Goal: Task Accomplishment & Management: Manage account settings

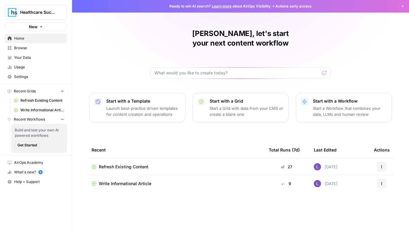
click at [121, 161] on td "Refresh Existing Content" at bounding box center [175, 167] width 177 height 17
click at [127, 164] on span "Refresh Existing Content" at bounding box center [124, 167] width 50 height 6
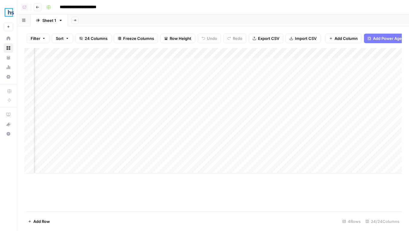
scroll to position [0, 657]
click at [211, 94] on div "Add Column" at bounding box center [212, 110] width 377 height 125
click at [211, 72] on div "Add Column" at bounding box center [212, 110] width 377 height 125
click at [214, 139] on div "Add Column" at bounding box center [212, 110] width 377 height 125
click at [36, 8] on icon "button" at bounding box center [38, 7] width 4 height 4
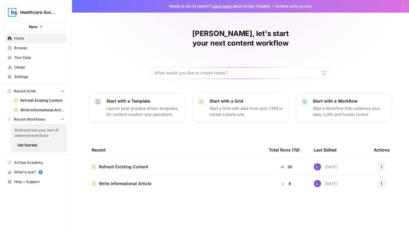
click at [117, 181] on span "Write Informational Article" at bounding box center [125, 184] width 53 height 6
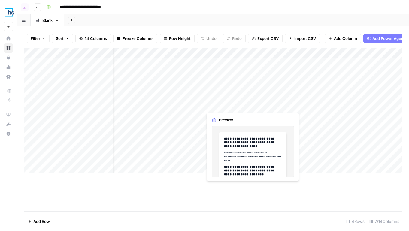
scroll to position [0, 136]
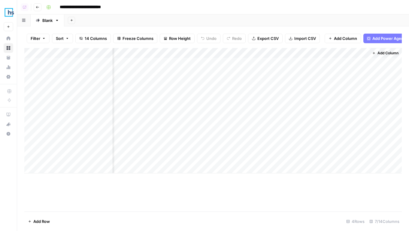
click at [290, 72] on div "Add Column" at bounding box center [212, 110] width 377 height 125
click at [290, 104] on div "Add Column" at bounding box center [212, 110] width 377 height 125
click at [41, 11] on header "**********" at bounding box center [213, 7] width 392 height 14
click at [40, 8] on button "Go back" at bounding box center [38, 7] width 8 height 8
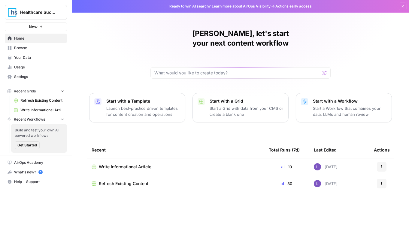
click at [40, 53] on link "Your Data" at bounding box center [36, 58] width 62 height 10
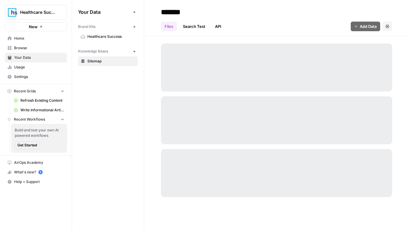
click at [104, 59] on span "Sitemap" at bounding box center [111, 61] width 48 height 5
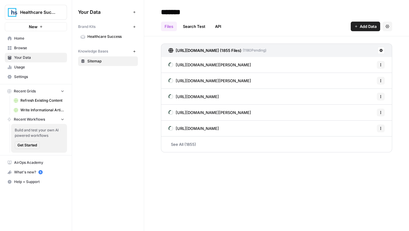
click at [184, 146] on link "See All (1855)" at bounding box center [276, 145] width 231 height 16
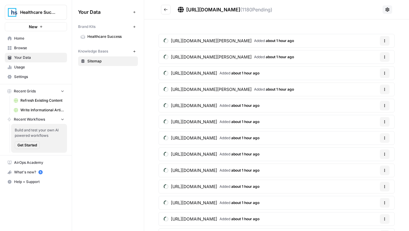
click at [165, 14] on button "Go back" at bounding box center [166, 10] width 10 height 10
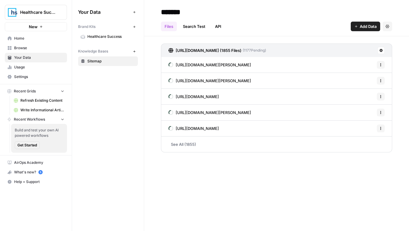
click at [36, 10] on span "Healthcare Success" at bounding box center [38, 12] width 36 height 6
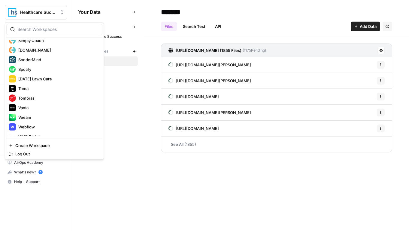
scroll to position [480, 0]
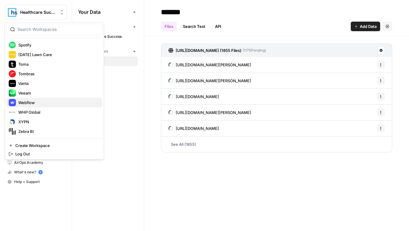
click at [41, 103] on span "Webflow" at bounding box center [57, 103] width 79 height 6
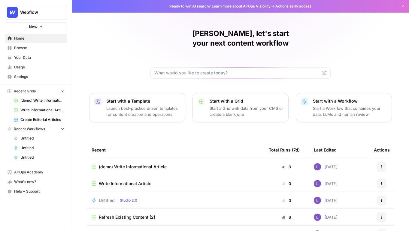
click at [36, 66] on span "Usage" at bounding box center [39, 67] width 50 height 5
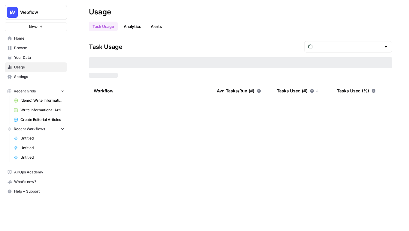
type input "August Tasks"
click at [35, 59] on span "Your Data" at bounding box center [39, 57] width 50 height 5
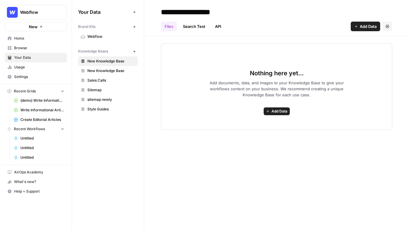
click at [99, 80] on span "Sales Calls" at bounding box center [111, 80] width 48 height 5
click at [104, 101] on span "sitemap newly" at bounding box center [111, 99] width 48 height 5
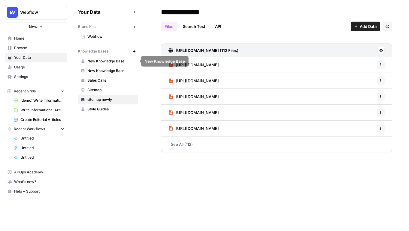
click at [116, 64] on link "New Knowledge Base" at bounding box center [108, 61] width 60 height 10
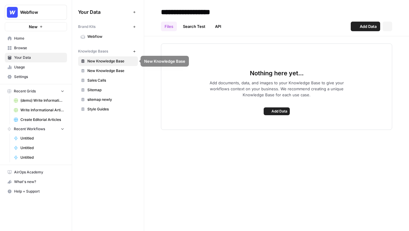
click at [116, 71] on span "New Knowledge Base" at bounding box center [111, 70] width 48 height 5
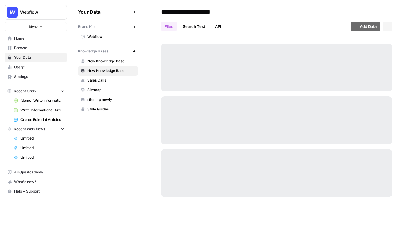
click at [116, 82] on span "Sales Calls" at bounding box center [111, 80] width 48 height 5
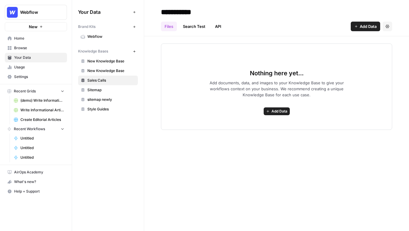
click at [114, 96] on link "sitemap newly" at bounding box center [108, 100] width 60 height 10
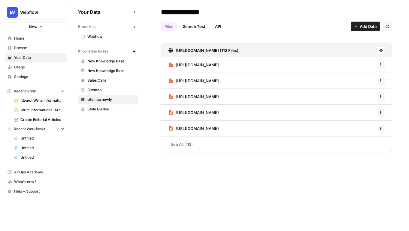
click at [114, 90] on span "Sitemap" at bounding box center [111, 89] width 48 height 5
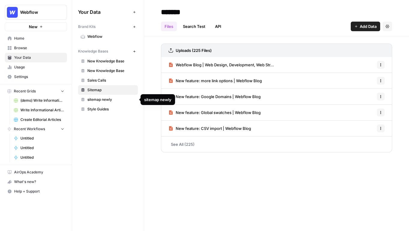
click at [112, 100] on span "sitemap newly" at bounding box center [111, 99] width 48 height 5
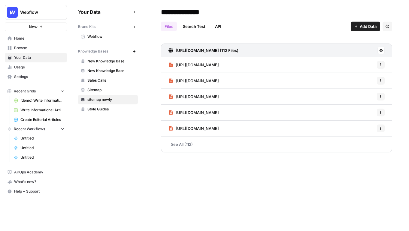
click at [135, 98] on link "sitemap newly" at bounding box center [108, 100] width 60 height 10
click at [387, 21] on div "Files Search Test API Add Data Settings" at bounding box center [276, 24] width 231 height 14
click at [387, 23] on button "Settings" at bounding box center [387, 27] width 10 height 10
click at [368, 40] on span "Delete Knowledge Base" at bounding box center [362, 41] width 44 height 6
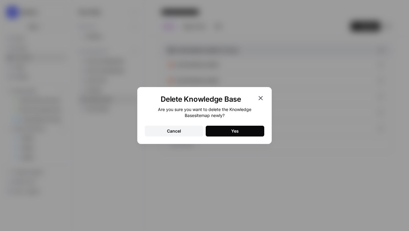
click at [237, 129] on div "Yes" at bounding box center [235, 131] width 8 height 6
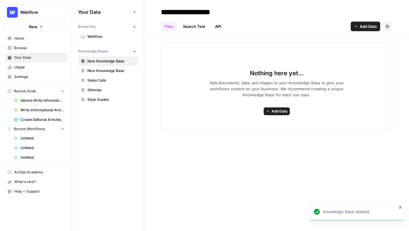
click at [104, 96] on link "Style Guides" at bounding box center [108, 100] width 60 height 10
click at [107, 91] on span "Sitemap" at bounding box center [111, 89] width 48 height 5
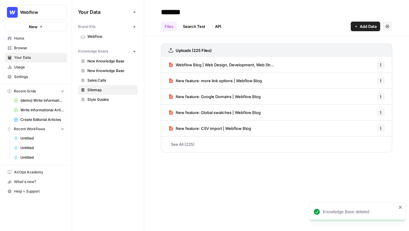
click at [45, 11] on span "Webflow" at bounding box center [38, 12] width 36 height 6
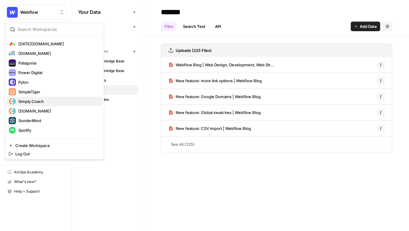
scroll to position [361, 0]
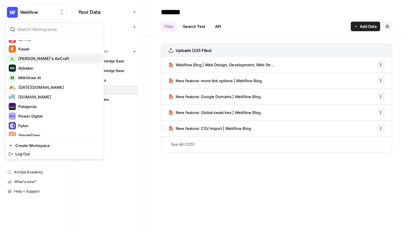
click at [50, 61] on span "[PERSON_NAME]'s AirCraft" at bounding box center [57, 59] width 79 height 6
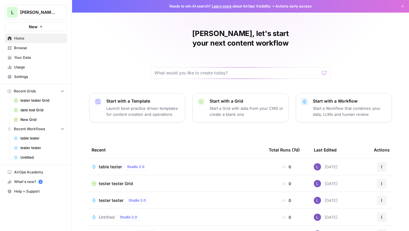
click at [53, 57] on span "Your Data" at bounding box center [39, 57] width 50 height 5
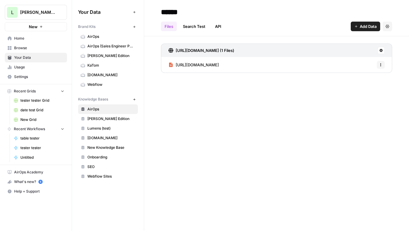
click at [109, 175] on span "Webflow Sites" at bounding box center [111, 176] width 48 height 5
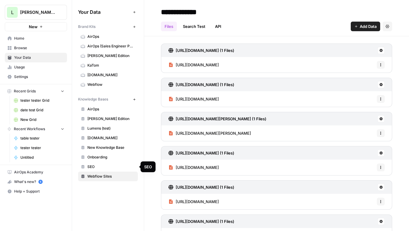
click at [111, 167] on span "SEO" at bounding box center [111, 166] width 48 height 5
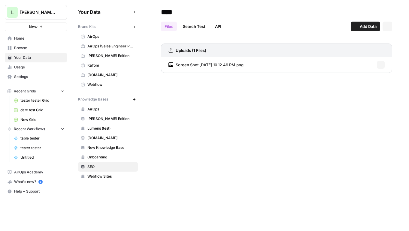
click at [105, 157] on span "Onboarding" at bounding box center [111, 157] width 48 height 5
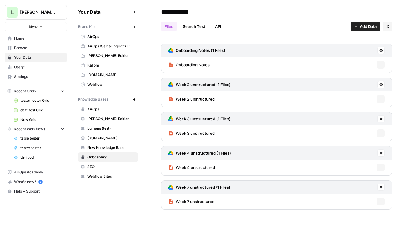
click at [108, 147] on span "New Knowledge Base" at bounding box center [111, 147] width 48 height 5
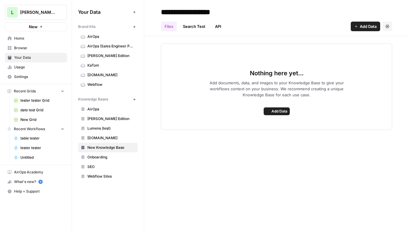
click at [109, 140] on span "Mortgage.com" at bounding box center [111, 137] width 48 height 5
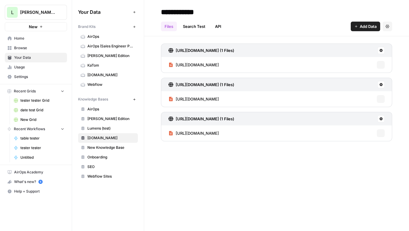
click at [112, 129] on span "Lumens (test)" at bounding box center [111, 128] width 48 height 5
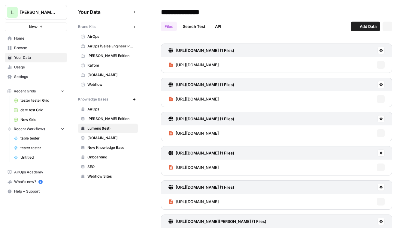
click at [112, 122] on link "James Edition" at bounding box center [108, 119] width 60 height 10
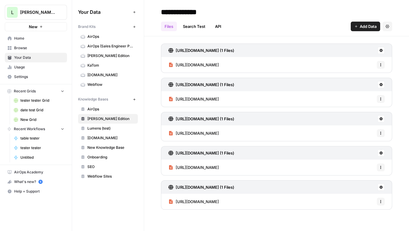
click at [110, 112] on link "AirOps" at bounding box center [108, 109] width 60 height 10
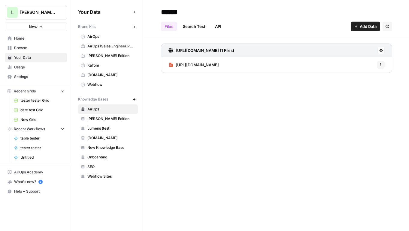
click at [56, 20] on div "L Lily's AirCraft New" at bounding box center [36, 15] width 72 height 31
click at [56, 14] on span "Lily's AirCraft" at bounding box center [38, 12] width 36 height 6
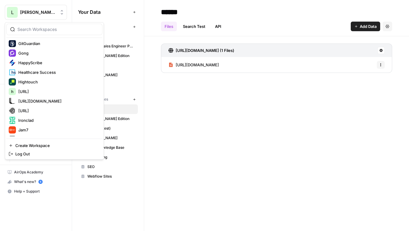
scroll to position [246, 0]
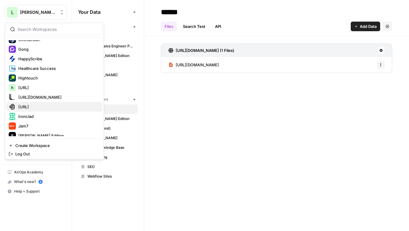
click at [54, 107] on span "Ideogram.ai" at bounding box center [57, 107] width 79 height 6
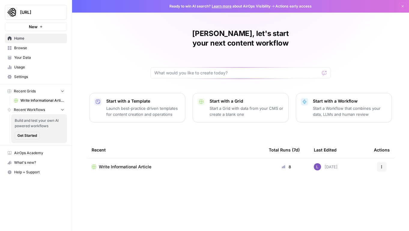
click at [119, 161] on td "Write Informational Article" at bounding box center [175, 167] width 177 height 17
click at [122, 164] on span "Write Informational Article" at bounding box center [125, 167] width 53 height 6
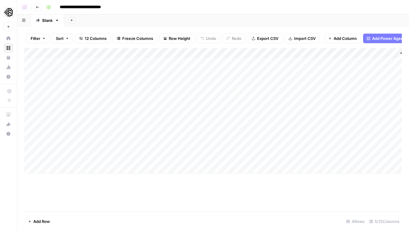
click at [389, 64] on div "Add Column" at bounding box center [212, 110] width 377 height 125
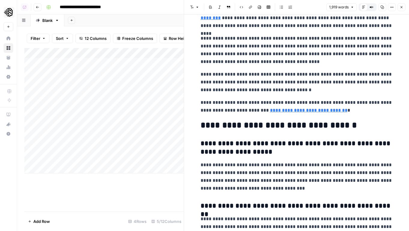
scroll to position [2086, 0]
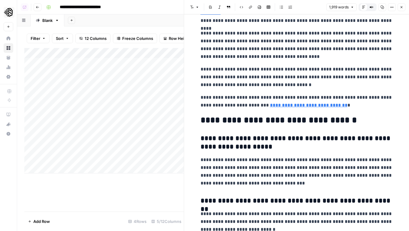
click at [401, 6] on icon "button" at bounding box center [402, 7] width 4 height 4
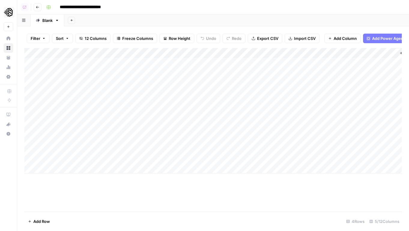
click at [35, 8] on button "Go back" at bounding box center [38, 7] width 8 height 8
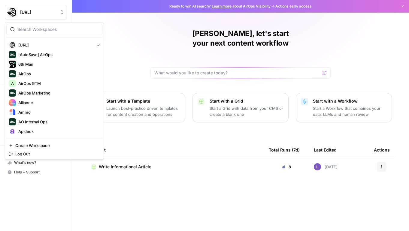
click at [47, 20] on button "[URL]" at bounding box center [36, 12] width 62 height 15
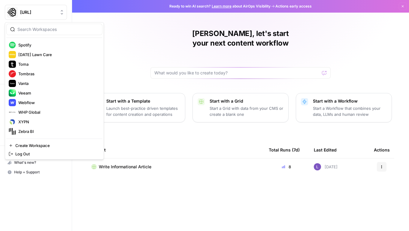
scroll to position [234, 0]
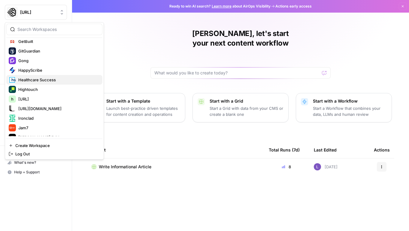
click at [57, 79] on span "Healthcare Success" at bounding box center [57, 80] width 79 height 6
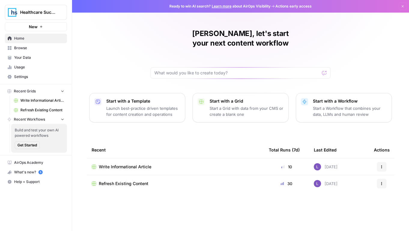
click at [44, 53] on link "Your Data" at bounding box center [36, 58] width 62 height 10
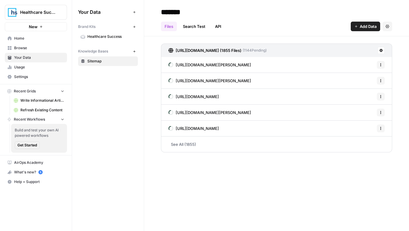
click at [385, 66] on div "https://healthcaresuccess.com/blog/author/kathy Options" at bounding box center [276, 65] width 231 height 16
click at [382, 63] on icon "button" at bounding box center [381, 65] width 4 height 4
click at [190, 148] on link "See All (1855)" at bounding box center [276, 145] width 231 height 16
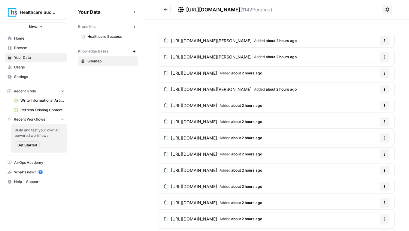
click at [385, 42] on icon "button" at bounding box center [384, 42] width 1 height 1
click at [375, 54] on span "Delete File" at bounding box center [372, 55] width 20 height 6
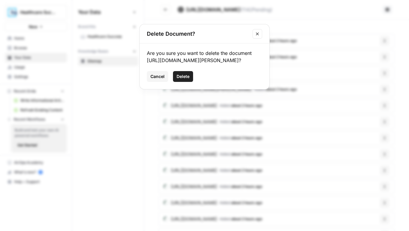
click at [183, 75] on span "Delete" at bounding box center [183, 77] width 13 height 6
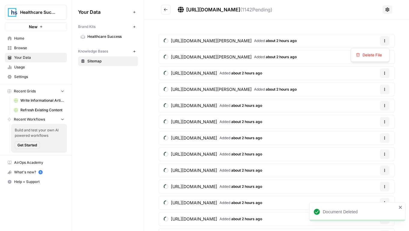
click at [383, 40] on icon "button" at bounding box center [385, 41] width 4 height 4
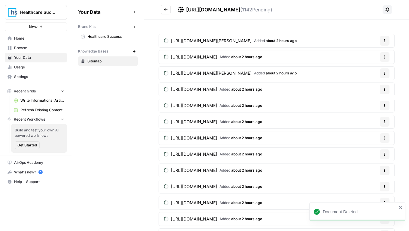
click at [378, 55] on article "https://healthcaresuccess.com/blog/author/victoriahealthcaresuccess-com Added a…" at bounding box center [277, 57] width 236 height 14
click at [162, 10] on button "Go back" at bounding box center [166, 10] width 10 height 10
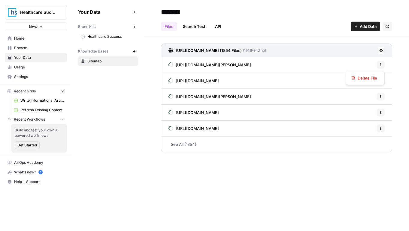
click at [382, 66] on icon "button" at bounding box center [381, 65] width 4 height 4
click at [366, 82] on div "Delete File" at bounding box center [365, 78] width 39 height 14
click at [366, 81] on button "Delete File" at bounding box center [365, 78] width 33 height 8
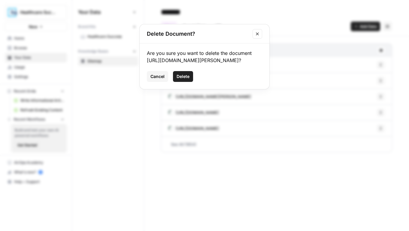
click at [184, 80] on button "Delete" at bounding box center [183, 76] width 20 height 11
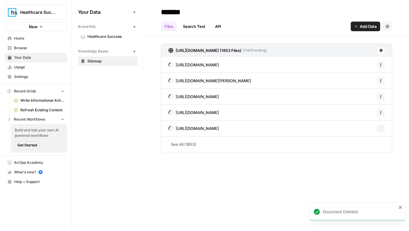
click at [379, 62] on button "Options" at bounding box center [381, 65] width 8 height 8
click at [364, 82] on div "Delete File" at bounding box center [365, 78] width 39 height 14
click at [377, 78] on span "Delete File" at bounding box center [368, 78] width 20 height 6
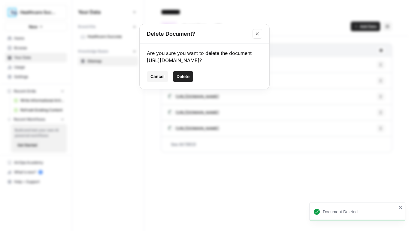
click at [185, 80] on span "Delete" at bounding box center [183, 77] width 13 height 6
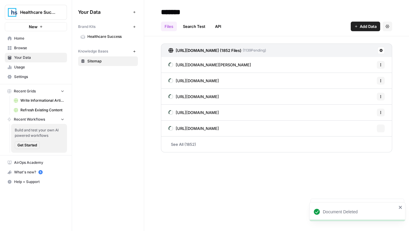
click at [384, 64] on button "Options" at bounding box center [381, 65] width 8 height 8
click at [371, 84] on div "Delete File" at bounding box center [365, 78] width 39 height 14
click at [372, 79] on span "Delete File" at bounding box center [368, 78] width 20 height 6
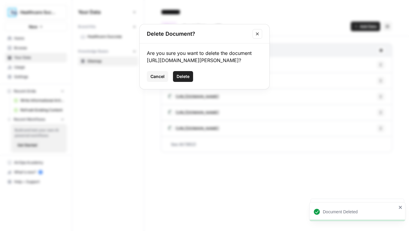
click at [189, 80] on span "Delete" at bounding box center [183, 77] width 13 height 6
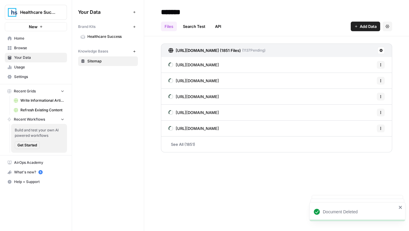
click at [378, 66] on button "Options" at bounding box center [381, 65] width 8 height 8
click at [368, 78] on span "Delete File" at bounding box center [368, 78] width 20 height 6
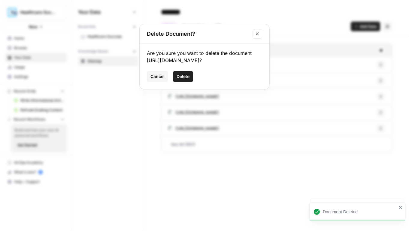
click at [180, 80] on span "Delete" at bounding box center [183, 77] width 13 height 6
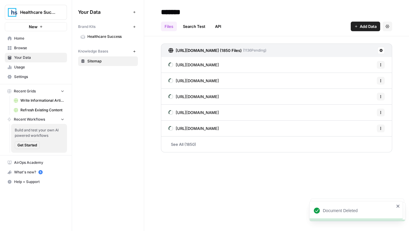
click at [385, 71] on div "https://healthcaresuccess.com/blog/podcast-interview/the-trends-and-challenges-…" at bounding box center [276, 65] width 231 height 16
click at [384, 69] on div "https://healthcaresuccess.com/blog/podcast-interview/the-trends-and-challenges-…" at bounding box center [276, 65] width 231 height 16
click at [379, 67] on button "Options" at bounding box center [381, 65] width 8 height 8
click at [369, 78] on span "Delete File" at bounding box center [368, 78] width 20 height 6
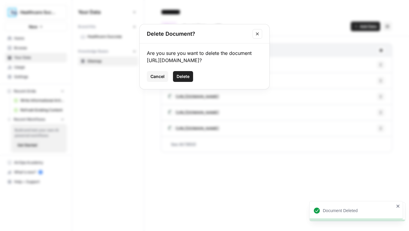
click at [177, 80] on span "Delete" at bounding box center [183, 77] width 13 height 6
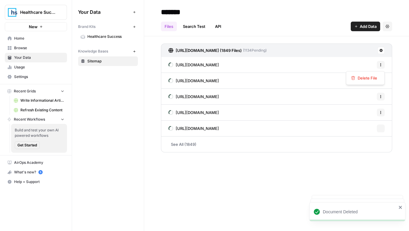
click at [381, 63] on icon "button" at bounding box center [381, 65] width 4 height 4
click at [361, 79] on span "Delete File" at bounding box center [368, 78] width 20 height 6
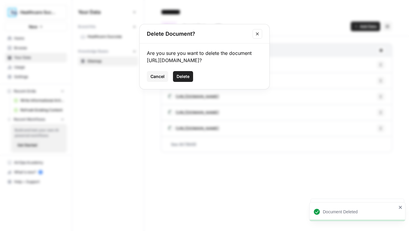
click at [185, 82] on button "Delete" at bounding box center [183, 76] width 20 height 11
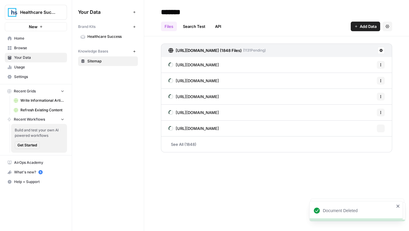
click at [381, 64] on icon "button" at bounding box center [381, 65] width 4 height 4
click at [371, 78] on span "Delete File" at bounding box center [368, 78] width 20 height 6
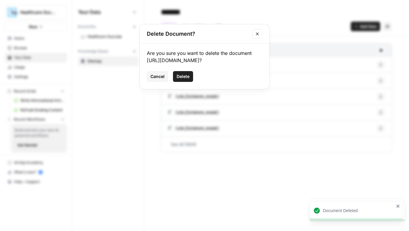
click at [182, 82] on button "Delete" at bounding box center [183, 76] width 20 height 11
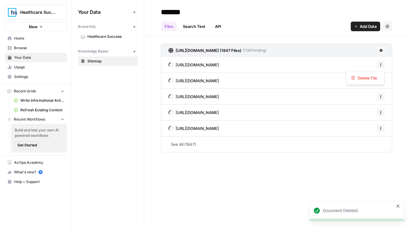
click at [380, 61] on button "Options" at bounding box center [381, 65] width 8 height 8
click at [371, 75] on span "Delete File" at bounding box center [368, 78] width 20 height 6
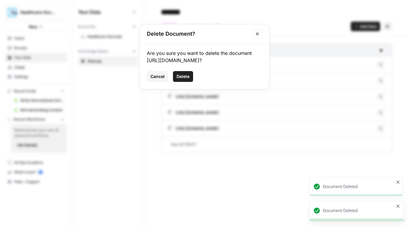
click at [184, 82] on button "Delete" at bounding box center [183, 76] width 20 height 11
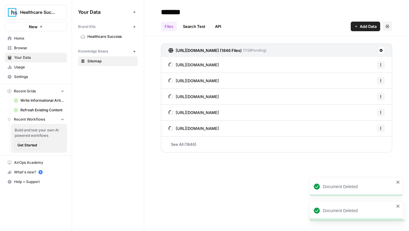
click at [375, 65] on div "https://healthcaresuccess.com/blog/healthcare-marketing/ai-mode-how-its-reshapi…" at bounding box center [276, 65] width 231 height 16
click at [381, 65] on icon "button" at bounding box center [381, 65] width 4 height 4
click at [371, 78] on span "Delete File" at bounding box center [368, 78] width 20 height 6
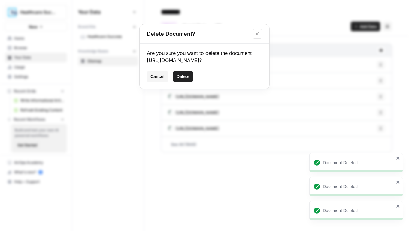
click at [189, 80] on span "Delete" at bounding box center [183, 77] width 13 height 6
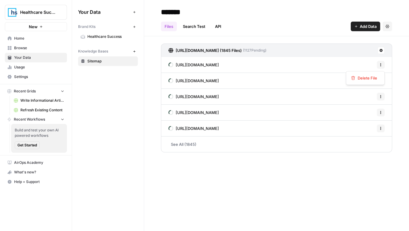
click at [379, 63] on icon "button" at bounding box center [381, 65] width 4 height 4
click at [370, 77] on span "Delete File" at bounding box center [368, 78] width 20 height 6
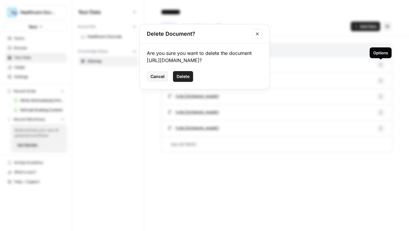
click at [186, 82] on button "Delete" at bounding box center [183, 76] width 20 height 11
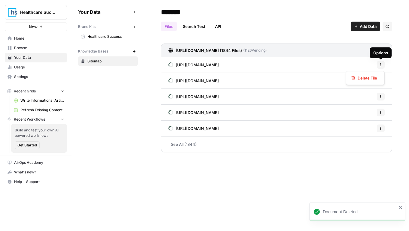
click at [382, 65] on icon "button" at bounding box center [381, 65] width 4 height 4
click at [368, 78] on span "Delete File" at bounding box center [368, 78] width 20 height 6
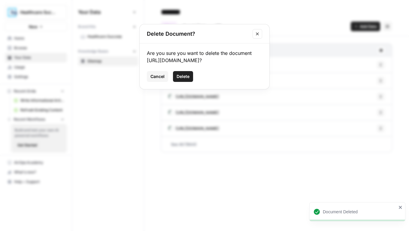
click at [186, 80] on span "Delete" at bounding box center [183, 77] width 13 height 6
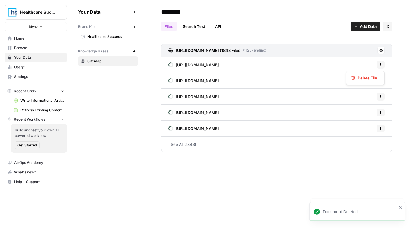
click at [378, 64] on button "Options" at bounding box center [381, 65] width 8 height 8
click at [371, 76] on span "Delete File" at bounding box center [368, 78] width 20 height 6
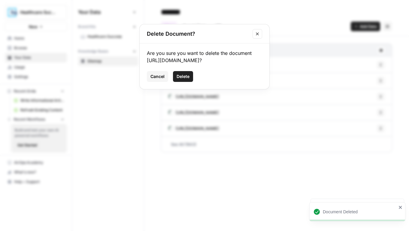
click at [188, 80] on span "Delete" at bounding box center [183, 77] width 13 height 6
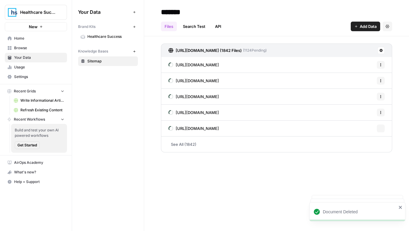
click at [381, 66] on icon "button" at bounding box center [381, 65] width 4 height 4
click at [369, 80] on span "Delete File" at bounding box center [368, 78] width 20 height 6
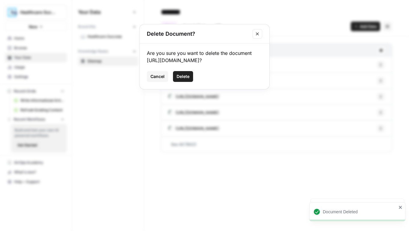
drag, startPoint x: 192, startPoint y: 84, endPoint x: 204, endPoint y: 82, distance: 12.7
click at [192, 82] on button "Delete" at bounding box center [183, 76] width 20 height 11
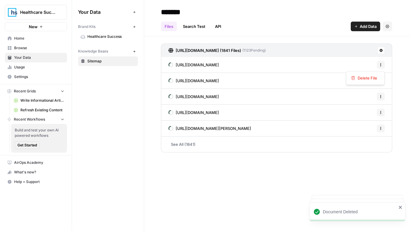
click at [384, 66] on button "Options" at bounding box center [381, 65] width 8 height 8
click at [360, 82] on button "Delete File" at bounding box center [365, 78] width 33 height 8
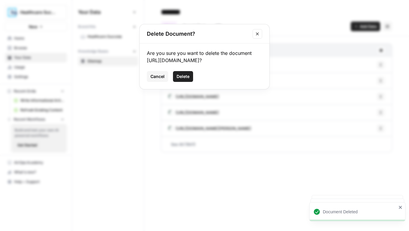
click at [185, 82] on button "Delete" at bounding box center [183, 76] width 20 height 11
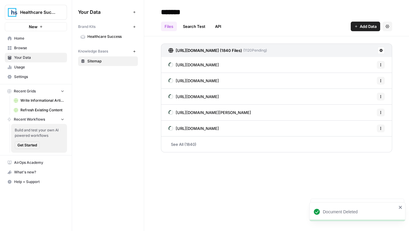
click at [376, 64] on div "https://healthcaresuccess.com/blog/healthcare-marketing/how-to-choose-the-right…" at bounding box center [276, 65] width 231 height 16
click at [379, 65] on icon "button" at bounding box center [381, 65] width 4 height 4
click at [354, 80] on div "Delete File" at bounding box center [365, 78] width 29 height 6
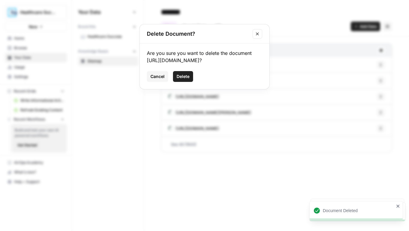
click at [188, 80] on span "Delete" at bounding box center [183, 77] width 13 height 6
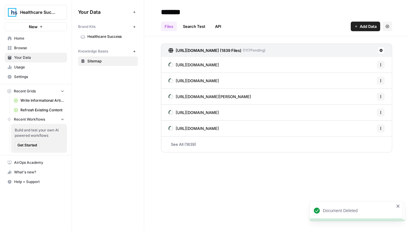
click at [385, 65] on div "https://healthcaresuccess.com/blog/healthcare-marketing-agency/best-of-2021-14-…" at bounding box center [276, 65] width 231 height 16
click at [380, 68] on button "Options" at bounding box center [381, 65] width 8 height 8
click at [367, 82] on button "Delete File" at bounding box center [365, 78] width 33 height 8
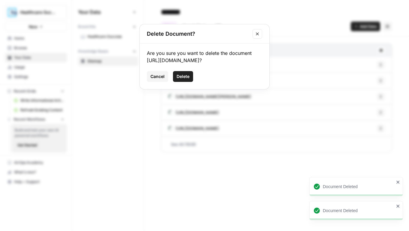
click at [189, 82] on button "Delete" at bounding box center [183, 76] width 20 height 11
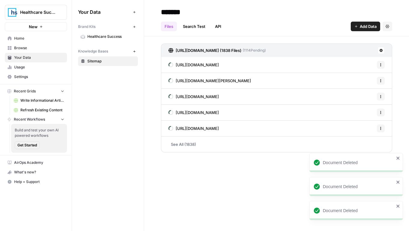
click at [379, 65] on icon "button" at bounding box center [381, 65] width 4 height 4
click at [368, 81] on span "Delete File" at bounding box center [368, 78] width 20 height 6
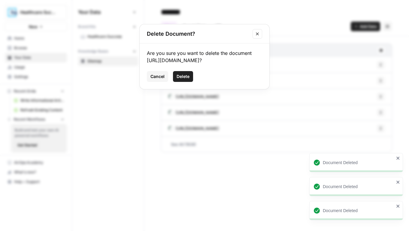
click at [187, 80] on span "Delete" at bounding box center [183, 77] width 13 height 6
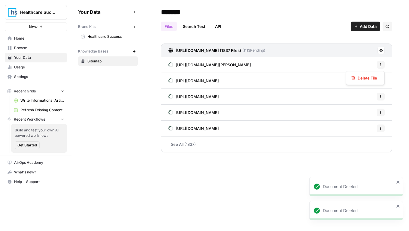
click at [380, 62] on button "Options" at bounding box center [381, 65] width 8 height 8
click at [368, 83] on div "Delete File" at bounding box center [365, 78] width 39 height 14
click at [360, 78] on span "Delete File" at bounding box center [368, 78] width 20 height 6
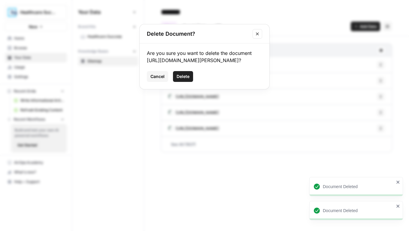
click at [195, 82] on div "Cancel Delete" at bounding box center [204, 76] width 115 height 11
drag, startPoint x: 188, startPoint y: 90, endPoint x: 184, endPoint y: 94, distance: 4.7
click at [184, 80] on span "Delete" at bounding box center [183, 77] width 13 height 6
click at [184, 94] on span "https://healthcaresuccess.com/blog/doctor-marketing/7-critical-skills-highly-ef…" at bounding box center [197, 97] width 43 height 6
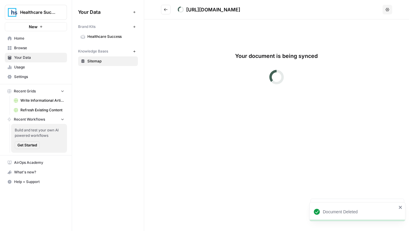
click at [165, 12] on button "Go back" at bounding box center [166, 10] width 10 height 10
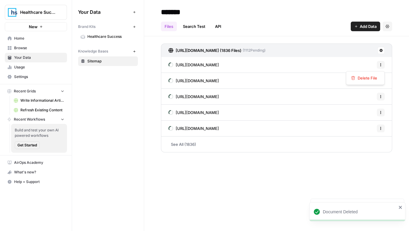
click at [381, 66] on icon "button" at bounding box center [381, 65] width 4 height 4
click at [360, 80] on span "Delete File" at bounding box center [368, 78] width 20 height 6
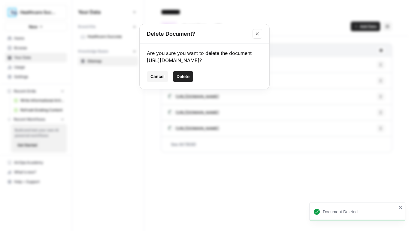
drag, startPoint x: 185, startPoint y: 93, endPoint x: 214, endPoint y: 81, distance: 31.8
click at [185, 80] on span "Delete" at bounding box center [183, 77] width 13 height 6
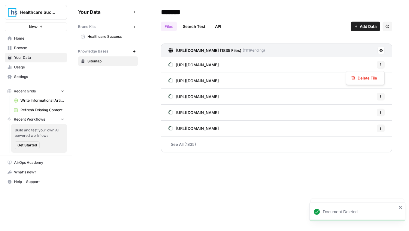
click at [379, 66] on icon "button" at bounding box center [381, 65] width 4 height 4
click at [350, 84] on div "Delete File" at bounding box center [365, 78] width 39 height 14
click at [360, 79] on span "Delete File" at bounding box center [368, 78] width 20 height 6
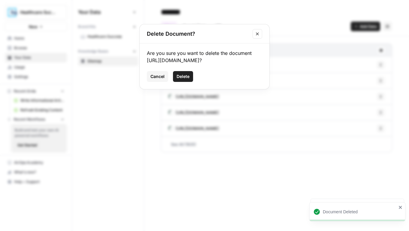
click at [178, 80] on span "Delete" at bounding box center [183, 77] width 13 height 6
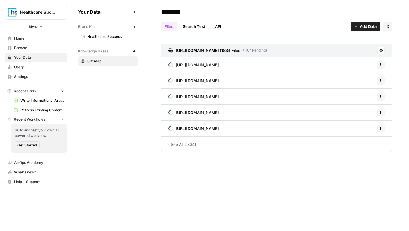
click at [104, 30] on div "Brand Kits New" at bounding box center [108, 27] width 60 height 10
click at [104, 33] on link "Healthcare Success" at bounding box center [108, 37] width 60 height 10
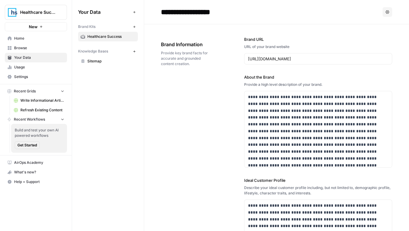
click at [105, 59] on span "Sitemap" at bounding box center [111, 61] width 48 height 5
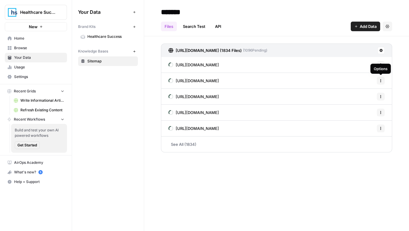
click at [381, 64] on div "Options" at bounding box center [380, 69] width 20 height 10
click at [379, 68] on div "Options" at bounding box center [380, 69] width 15 height 6
click at [381, 63] on div "Options" at bounding box center [381, 68] width 22 height 11
click at [382, 82] on icon "button" at bounding box center [381, 81] width 4 height 4
click at [360, 94] on span "Delete File" at bounding box center [368, 94] width 20 height 6
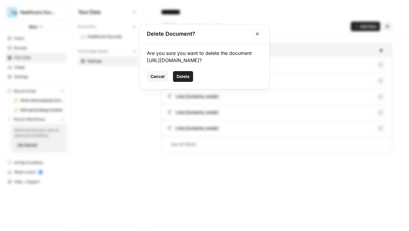
click at [179, 80] on span "Delete" at bounding box center [183, 77] width 13 height 6
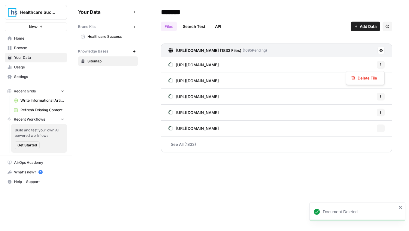
click at [379, 65] on button "Options" at bounding box center [381, 65] width 8 height 8
click at [364, 79] on span "Delete File" at bounding box center [368, 78] width 20 height 6
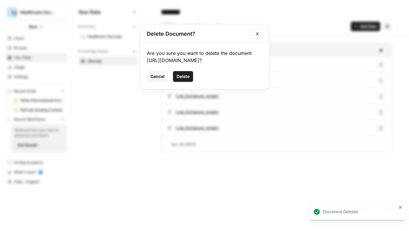
click at [178, 82] on button "Delete" at bounding box center [183, 76] width 20 height 11
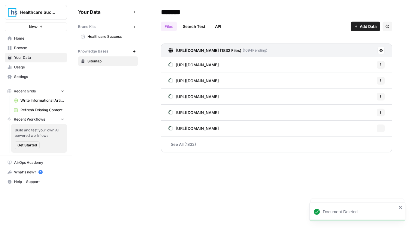
click at [380, 66] on icon "button" at bounding box center [381, 65] width 4 height 4
click at [359, 78] on span "Delete File" at bounding box center [368, 78] width 20 height 6
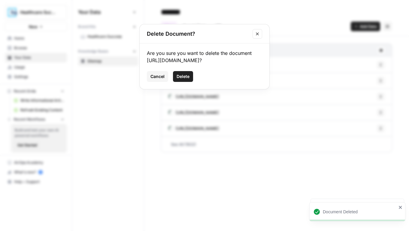
drag, startPoint x: 188, startPoint y: 89, endPoint x: 282, endPoint y: 70, distance: 95.8
click at [188, 80] on span "Delete" at bounding box center [183, 77] width 13 height 6
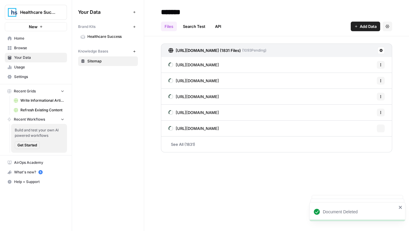
click at [377, 68] on button "Options" at bounding box center [381, 65] width 8 height 8
click at [369, 80] on span "Delete File" at bounding box center [368, 78] width 20 height 6
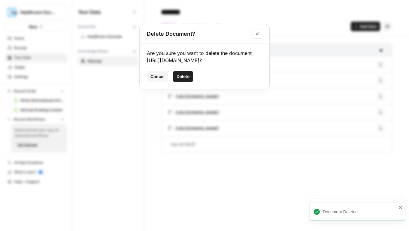
click at [187, 80] on span "Delete" at bounding box center [183, 77] width 13 height 6
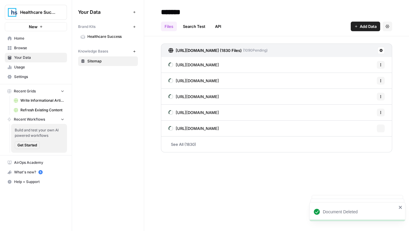
click at [381, 65] on icon "button" at bounding box center [380, 65] width 1 height 1
click at [360, 77] on span "Delete File" at bounding box center [368, 78] width 20 height 6
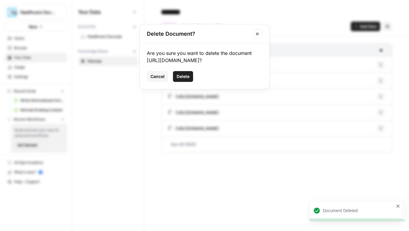
click at [183, 80] on span "Delete" at bounding box center [183, 77] width 13 height 6
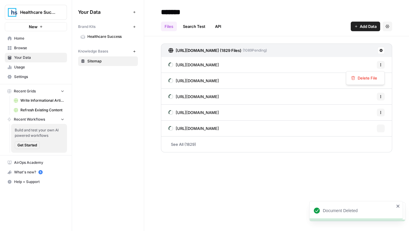
click at [379, 64] on icon "button" at bounding box center [381, 65] width 4 height 4
click at [361, 81] on button "Delete File" at bounding box center [365, 78] width 33 height 8
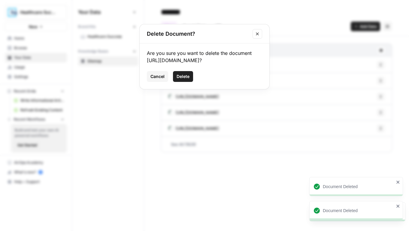
click at [186, 80] on span "Delete" at bounding box center [183, 77] width 13 height 6
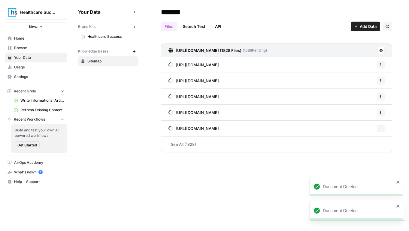
click at [381, 66] on icon "button" at bounding box center [381, 65] width 4 height 4
click at [371, 79] on span "Delete File" at bounding box center [368, 78] width 20 height 6
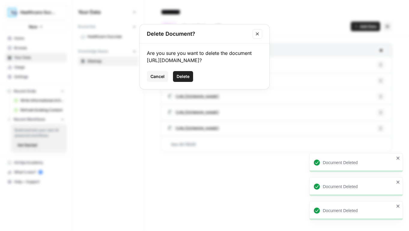
click at [187, 80] on span "Delete" at bounding box center [183, 77] width 13 height 6
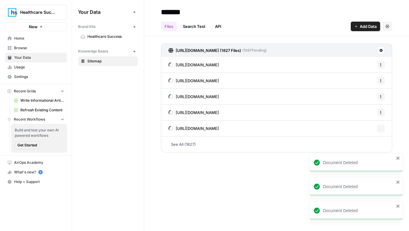
click at [382, 68] on button "Options" at bounding box center [381, 65] width 8 height 8
click at [350, 84] on div "Delete File" at bounding box center [365, 78] width 39 height 14
click at [357, 80] on div "Delete File" at bounding box center [365, 78] width 29 height 6
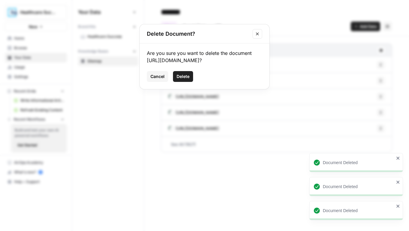
click at [187, 80] on span "Delete" at bounding box center [183, 77] width 13 height 6
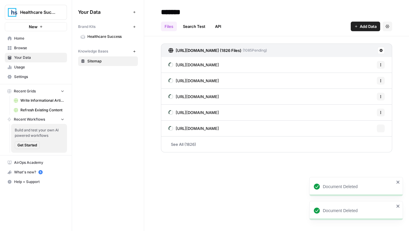
click at [383, 68] on button "Options" at bounding box center [381, 65] width 8 height 8
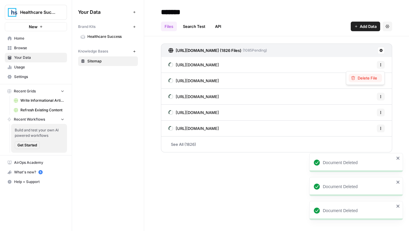
click at [366, 77] on span "Delete File" at bounding box center [368, 78] width 20 height 6
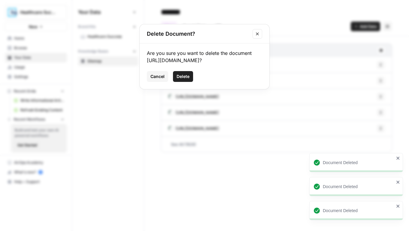
click at [179, 80] on span "Delete" at bounding box center [183, 77] width 13 height 6
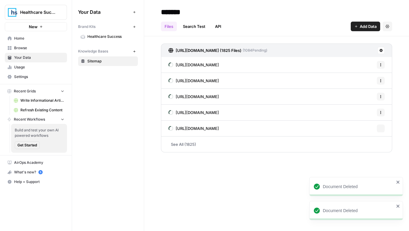
click at [377, 84] on button "Options" at bounding box center [381, 81] width 8 height 8
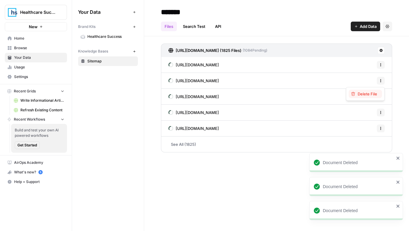
click at [349, 95] on button "Delete File" at bounding box center [365, 94] width 33 height 8
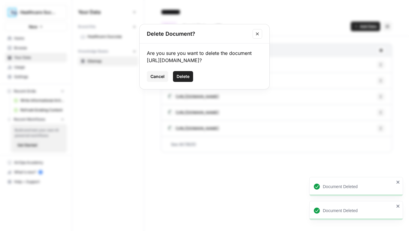
click at [189, 80] on span "Delete" at bounding box center [183, 77] width 13 height 6
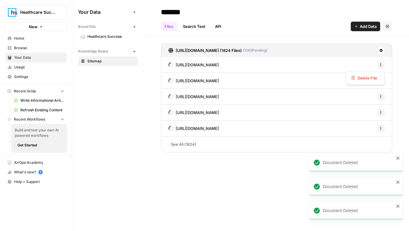
click at [384, 67] on button "Options" at bounding box center [381, 65] width 8 height 8
click at [347, 77] on div "Delete File" at bounding box center [365, 78] width 39 height 14
click at [366, 73] on div "Delete File" at bounding box center [365, 78] width 39 height 14
click at [357, 79] on div "Delete File" at bounding box center [365, 78] width 29 height 6
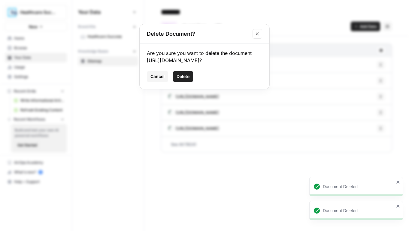
click at [190, 82] on button "Delete" at bounding box center [183, 76] width 20 height 11
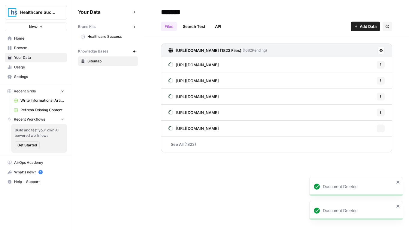
click at [384, 63] on button "Options" at bounding box center [381, 65] width 8 height 8
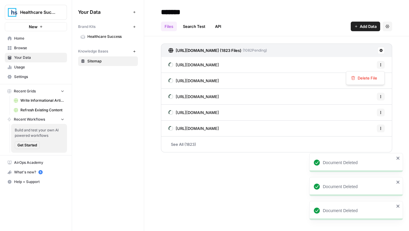
click at [375, 74] on div "Delete File" at bounding box center [365, 78] width 39 height 14
click at [373, 75] on span "Delete File" at bounding box center [368, 78] width 20 height 6
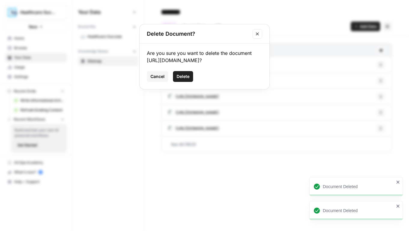
click at [180, 80] on span "Delete" at bounding box center [183, 77] width 13 height 6
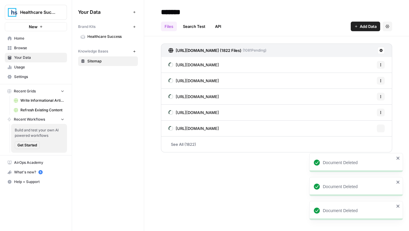
click at [380, 62] on button "Options" at bounding box center [381, 65] width 8 height 8
click at [367, 83] on div "Delete File" at bounding box center [365, 78] width 39 height 14
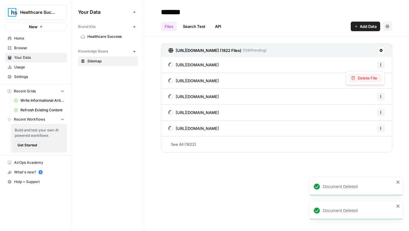
click at [364, 82] on button "Delete File" at bounding box center [365, 78] width 33 height 8
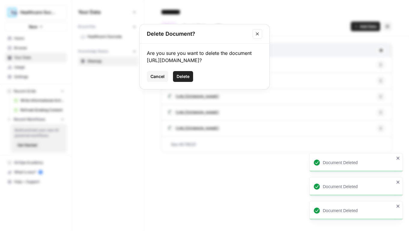
click at [185, 80] on span "Delete" at bounding box center [183, 77] width 13 height 6
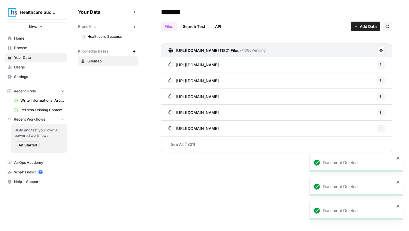
click at [381, 66] on icon "button" at bounding box center [381, 65] width 4 height 4
click at [377, 76] on div "Delete File" at bounding box center [365, 78] width 29 height 6
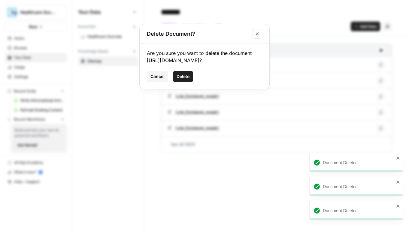
click at [183, 82] on button "Delete" at bounding box center [183, 76] width 20 height 11
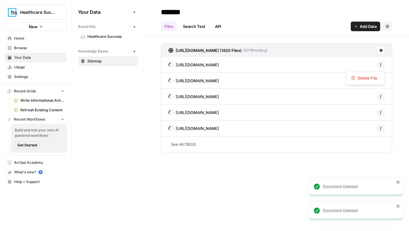
click at [377, 65] on button "Options" at bounding box center [381, 65] width 8 height 8
click at [362, 77] on span "Delete File" at bounding box center [368, 78] width 20 height 6
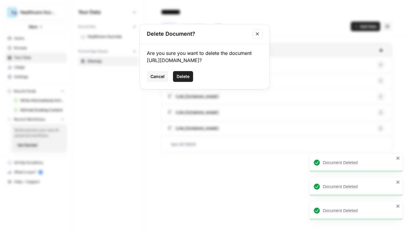
click at [182, 80] on span "Delete" at bounding box center [183, 77] width 13 height 6
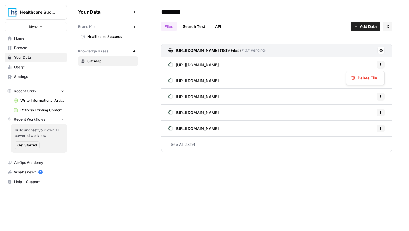
click at [378, 64] on button "Options" at bounding box center [381, 65] width 8 height 8
click at [364, 84] on div "Delete File" at bounding box center [365, 78] width 39 height 14
click at [362, 81] on button "Delete File" at bounding box center [365, 78] width 33 height 8
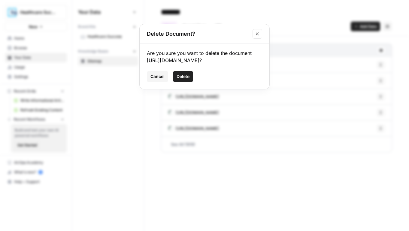
click at [185, 80] on span "Delete" at bounding box center [183, 77] width 13 height 6
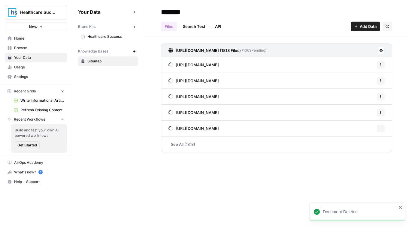
click at [381, 65] on icon "button" at bounding box center [381, 65] width 4 height 4
click at [367, 82] on button "Delete File" at bounding box center [365, 78] width 33 height 8
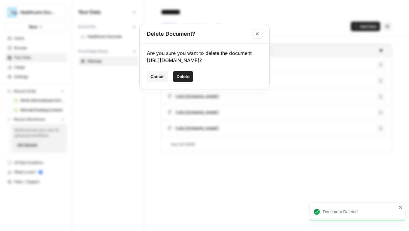
click at [188, 80] on span "Delete" at bounding box center [183, 77] width 13 height 6
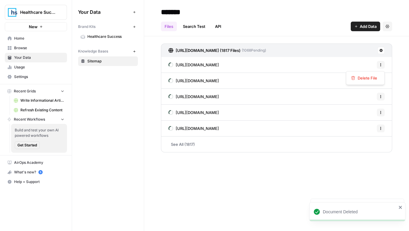
click at [383, 63] on button "Options" at bounding box center [381, 65] width 8 height 8
click at [362, 78] on span "Delete File" at bounding box center [368, 78] width 20 height 6
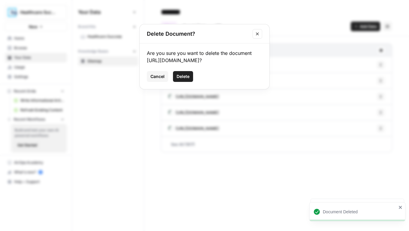
click at [188, 80] on span "Delete" at bounding box center [183, 77] width 13 height 6
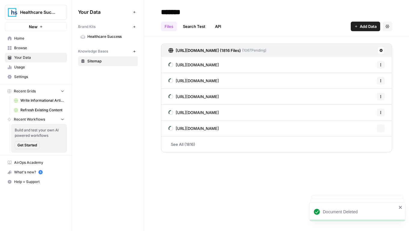
click at [219, 78] on span "[URL][DOMAIN_NAME]" at bounding box center [197, 81] width 43 height 6
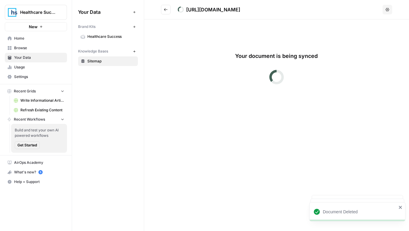
click at [162, 4] on header "[URL][DOMAIN_NAME] Options" at bounding box center [276, 10] width 265 height 20
click at [164, 10] on icon "Go back" at bounding box center [166, 10] width 4 height 4
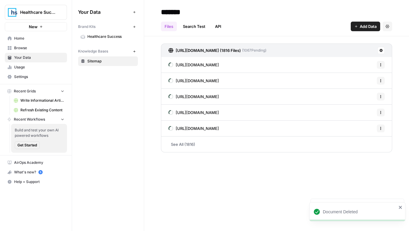
click at [381, 64] on icon "button" at bounding box center [381, 65] width 4 height 4
click at [353, 81] on button "Delete File" at bounding box center [365, 78] width 33 height 8
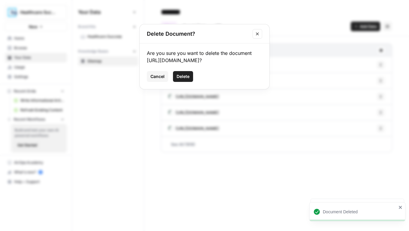
click at [186, 80] on span "Delete" at bounding box center [183, 77] width 13 height 6
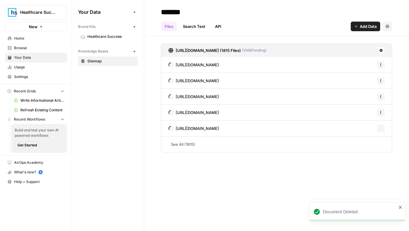
click at [382, 66] on icon "button" at bounding box center [381, 65] width 4 height 4
click at [372, 76] on span "Delete File" at bounding box center [368, 78] width 20 height 6
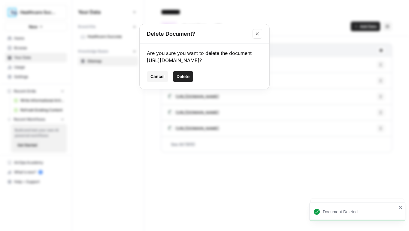
drag, startPoint x: 187, startPoint y: 99, endPoint x: 232, endPoint y: 81, distance: 48.8
click at [187, 80] on span "Delete" at bounding box center [183, 77] width 13 height 6
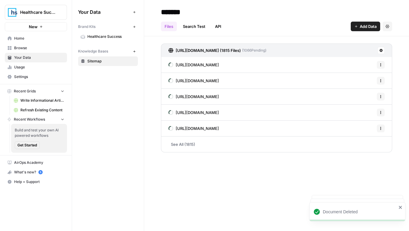
click at [380, 79] on icon "button" at bounding box center [381, 81] width 4 height 4
click at [366, 78] on span "Delete File" at bounding box center [368, 78] width 20 height 6
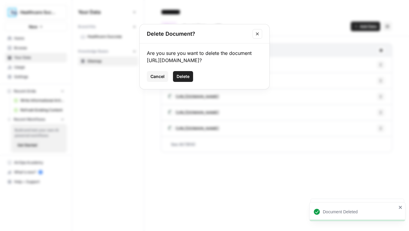
click at [184, 80] on span "Delete" at bounding box center [183, 77] width 13 height 6
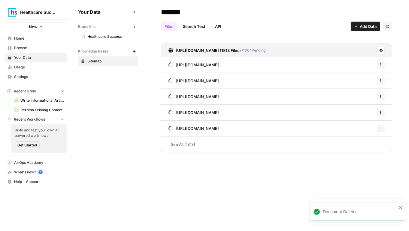
click at [219, 82] on span "[URL][DOMAIN_NAME]" at bounding box center [197, 81] width 43 height 6
click at [382, 66] on icon "button" at bounding box center [381, 65] width 4 height 4
click at [369, 79] on span "Delete File" at bounding box center [368, 78] width 20 height 6
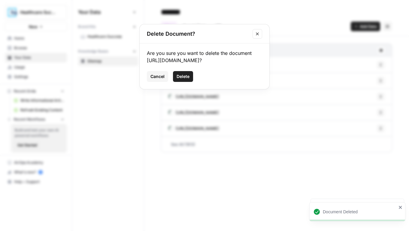
click at [184, 80] on span "Delete" at bounding box center [183, 77] width 13 height 6
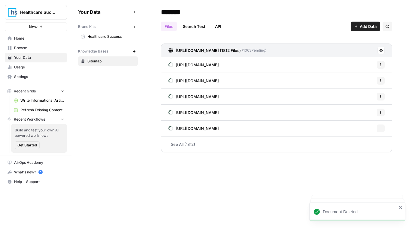
click at [380, 66] on icon "button" at bounding box center [381, 65] width 4 height 4
click at [371, 74] on button "Delete File" at bounding box center [365, 78] width 33 height 8
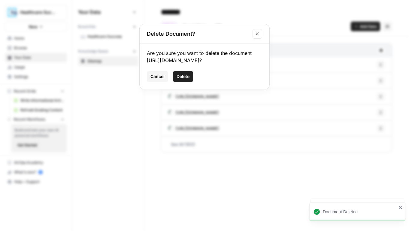
click at [187, 80] on span "Delete" at bounding box center [183, 77] width 13 height 6
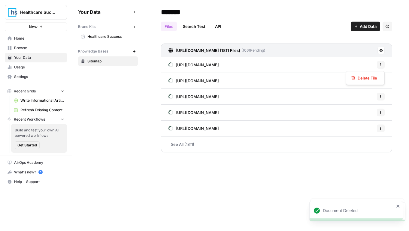
click at [382, 66] on icon "button" at bounding box center [381, 65] width 4 height 4
click at [372, 81] on button "Delete File" at bounding box center [365, 78] width 33 height 8
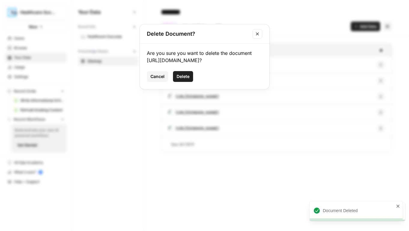
click at [181, 80] on span "Delete" at bounding box center [183, 77] width 13 height 6
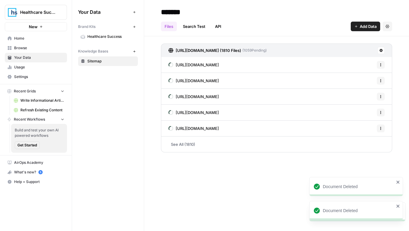
click at [382, 66] on icon "button" at bounding box center [381, 65] width 4 height 4
click at [219, 86] on link "[URL][DOMAIN_NAME]" at bounding box center [193, 81] width 50 height 16
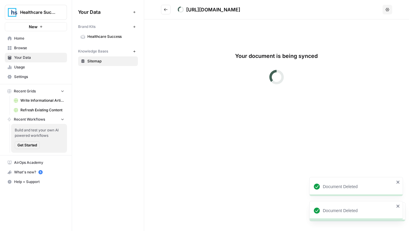
click at [167, 12] on button "Go back" at bounding box center [166, 10] width 10 height 10
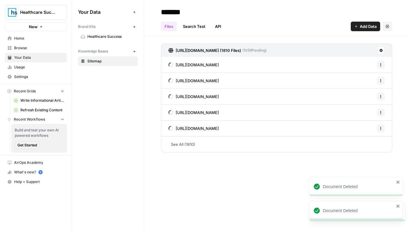
click at [381, 65] on icon "button" at bounding box center [381, 65] width 4 height 4
click at [364, 77] on span "Delete File" at bounding box center [368, 78] width 20 height 6
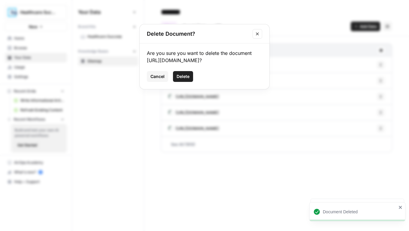
click at [183, 80] on span "Delete" at bounding box center [183, 77] width 13 height 6
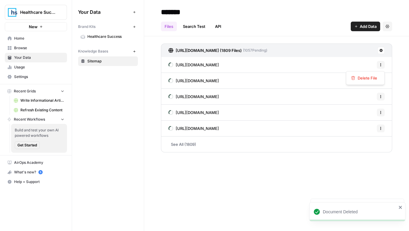
click at [382, 62] on button "Options" at bounding box center [381, 65] width 8 height 8
click at [361, 78] on span "Delete File" at bounding box center [368, 78] width 20 height 6
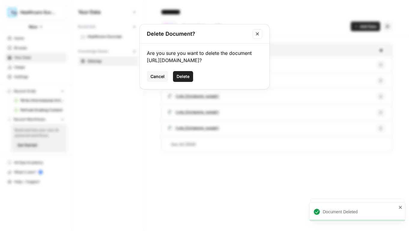
click at [188, 80] on span "Delete" at bounding box center [183, 77] width 13 height 6
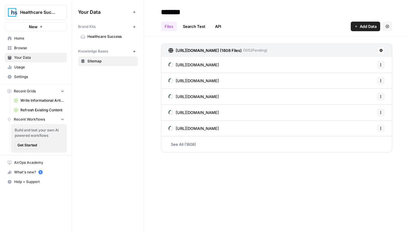
click at [378, 111] on button "Options" at bounding box center [381, 113] width 8 height 8
click at [359, 128] on span "Delete File" at bounding box center [368, 126] width 20 height 6
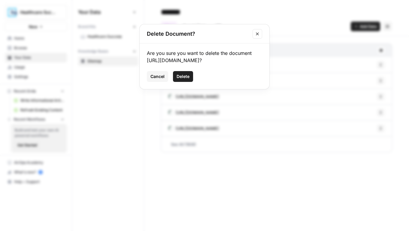
click at [183, 76] on span "Delete" at bounding box center [183, 77] width 13 height 6
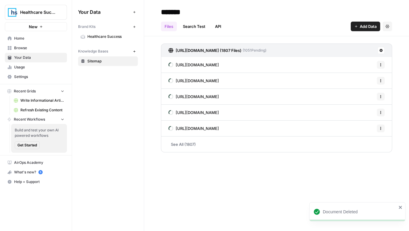
click at [379, 97] on icon "button" at bounding box center [381, 97] width 4 height 4
click at [366, 106] on button "Delete File" at bounding box center [365, 110] width 33 height 8
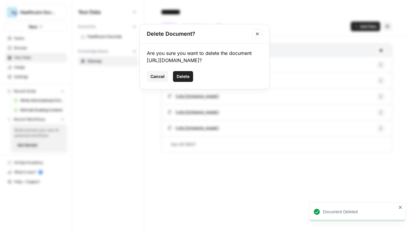
click at [192, 82] on button "Delete" at bounding box center [183, 76] width 20 height 11
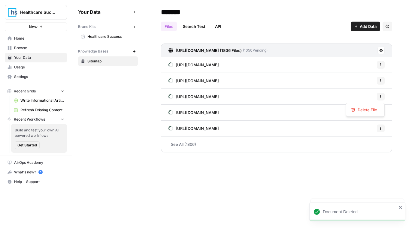
click at [379, 95] on icon "button" at bounding box center [381, 97] width 4 height 4
click at [351, 110] on button "Delete File" at bounding box center [365, 110] width 33 height 8
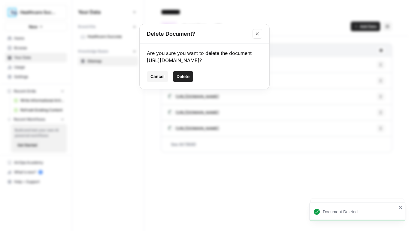
click at [185, 80] on span "Delete" at bounding box center [183, 77] width 13 height 6
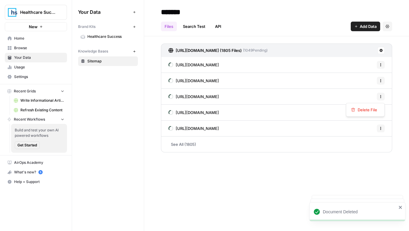
click at [381, 98] on icon "button" at bounding box center [380, 98] width 1 height 1
click at [361, 108] on span "Delete File" at bounding box center [368, 110] width 20 height 6
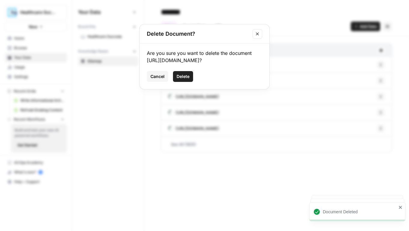
click at [171, 84] on div "Are you sure you want to delete the document [URL][DOMAIN_NAME]? Cancel Delete" at bounding box center [205, 67] width 130 height 46
click at [184, 80] on span "Delete" at bounding box center [183, 77] width 13 height 6
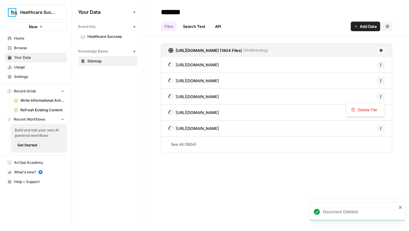
click at [382, 94] on button "Options" at bounding box center [381, 97] width 8 height 8
click at [363, 104] on div "Delete File" at bounding box center [365, 110] width 39 height 14
click at [360, 112] on span "Delete File" at bounding box center [368, 110] width 20 height 6
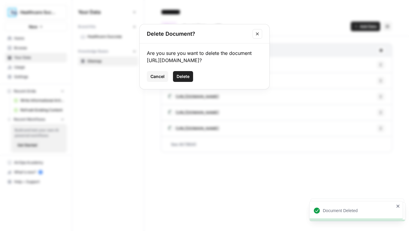
click at [174, 82] on button "Delete" at bounding box center [183, 76] width 20 height 11
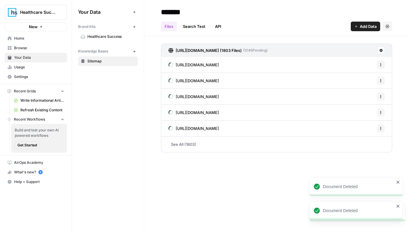
click at [219, 96] on span "[URL][DOMAIN_NAME]" at bounding box center [197, 97] width 43 height 6
click at [379, 97] on icon "button" at bounding box center [381, 97] width 4 height 4
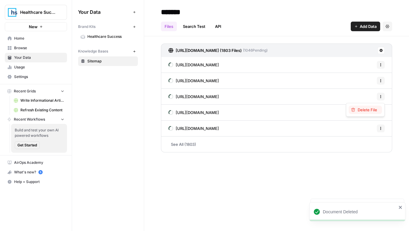
click at [367, 110] on span "Delete File" at bounding box center [368, 110] width 20 height 6
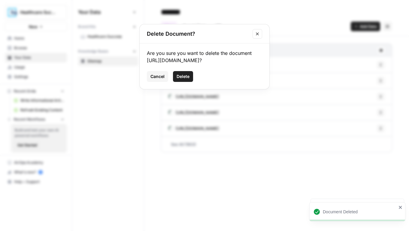
click at [181, 80] on span "Delete" at bounding box center [183, 77] width 13 height 6
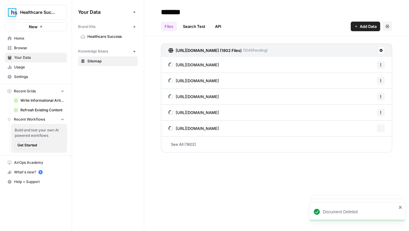
click at [380, 81] on icon "button" at bounding box center [381, 81] width 4 height 4
click at [373, 90] on button "Delete File" at bounding box center [365, 94] width 33 height 8
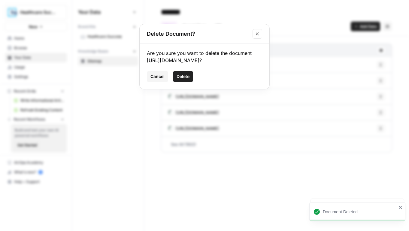
click at [185, 80] on span "Delete" at bounding box center [183, 77] width 13 height 6
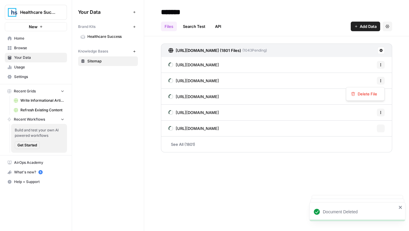
click at [381, 81] on icon "button" at bounding box center [381, 81] width 4 height 4
click at [363, 91] on span "Delete File" at bounding box center [368, 94] width 20 height 6
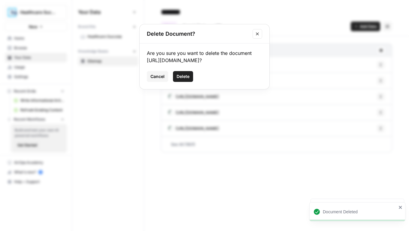
click at [187, 80] on span "Delete" at bounding box center [183, 77] width 13 height 6
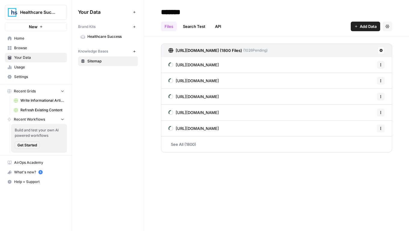
click at [208, 223] on div "******* Files Search Test API Add Data Settings [URL][DOMAIN_NAME] (1800 Files)…" at bounding box center [276, 115] width 265 height 231
